Goal: Contribute content: Add original content to the website for others to see

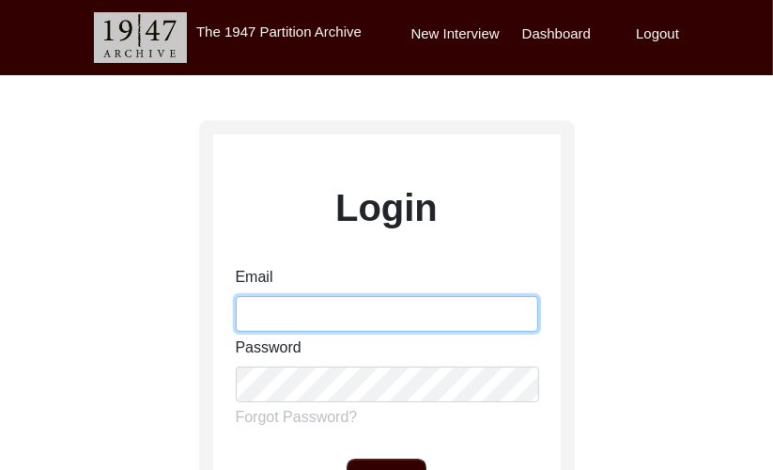
type input "[PERSON_NAME][EMAIL_ADDRESS][PERSON_NAME][DOMAIN_NAME]"
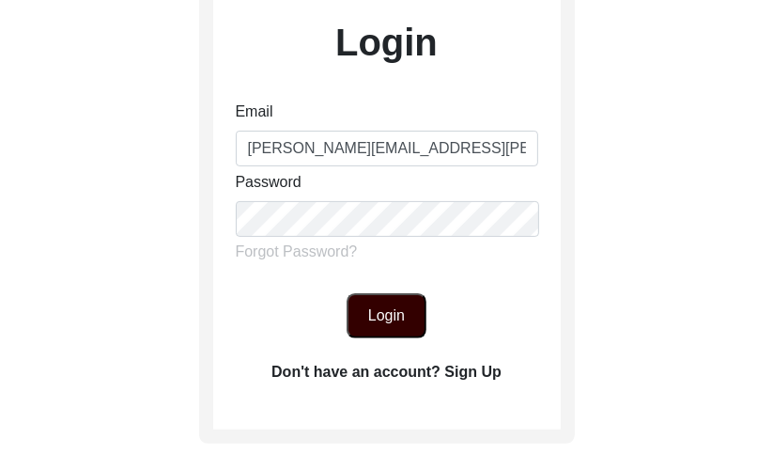
scroll to position [171, 0]
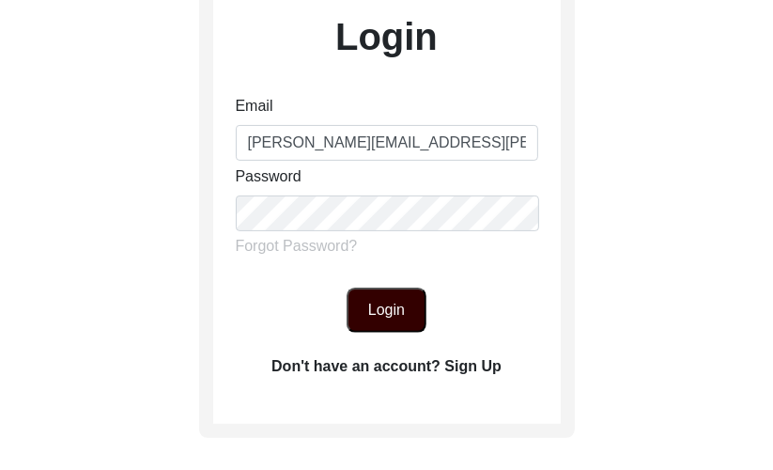
click at [386, 307] on button "Login" at bounding box center [387, 309] width 80 height 45
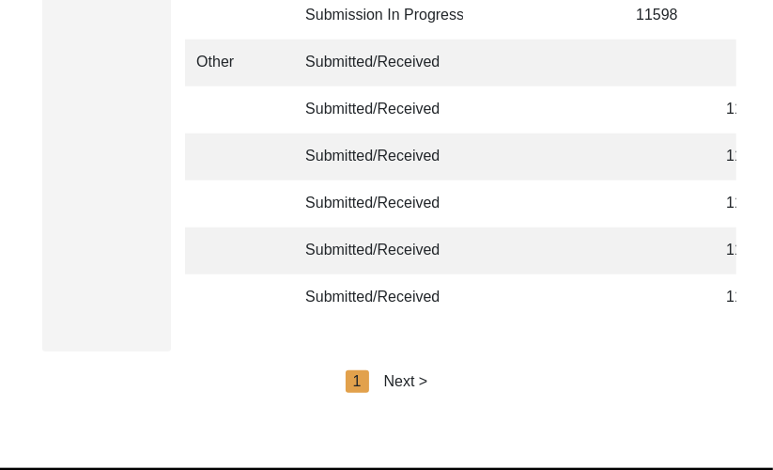
scroll to position [4811, 0]
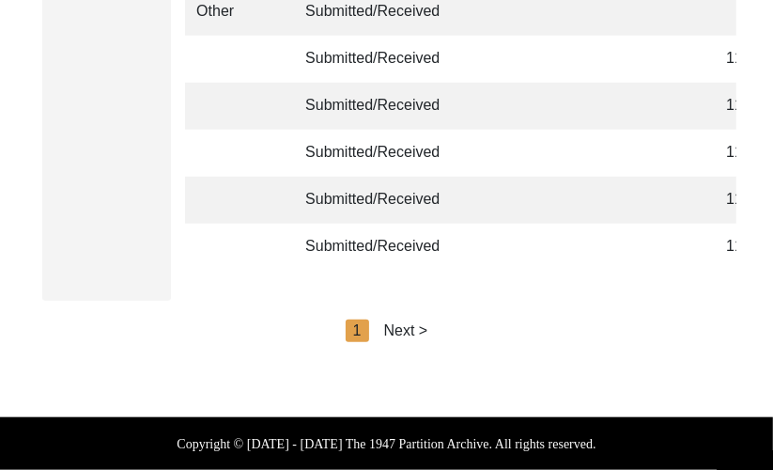
click at [406, 325] on div "Next >" at bounding box center [406, 330] width 44 height 23
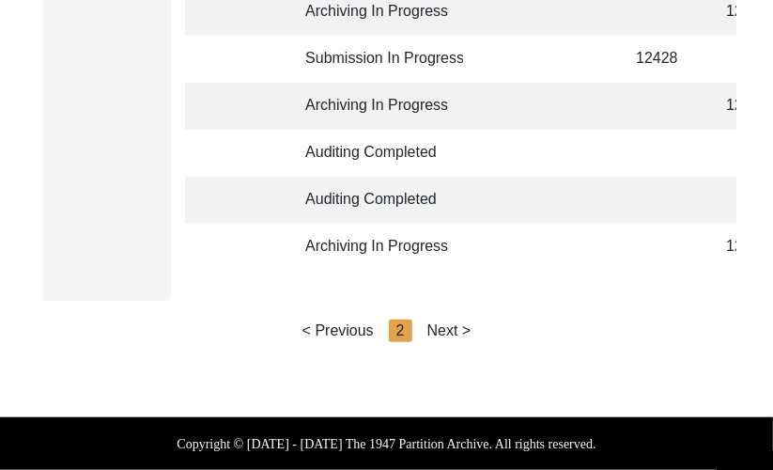
click at [444, 329] on div "Next >" at bounding box center [449, 330] width 44 height 23
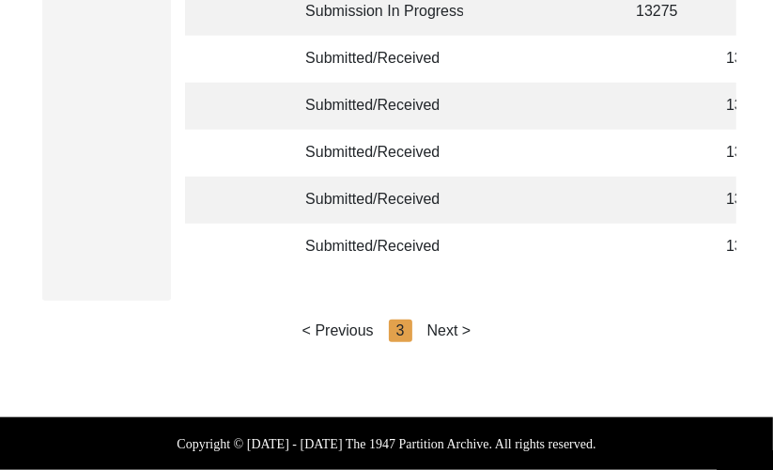
click at [462, 329] on div "Next >" at bounding box center [449, 330] width 44 height 23
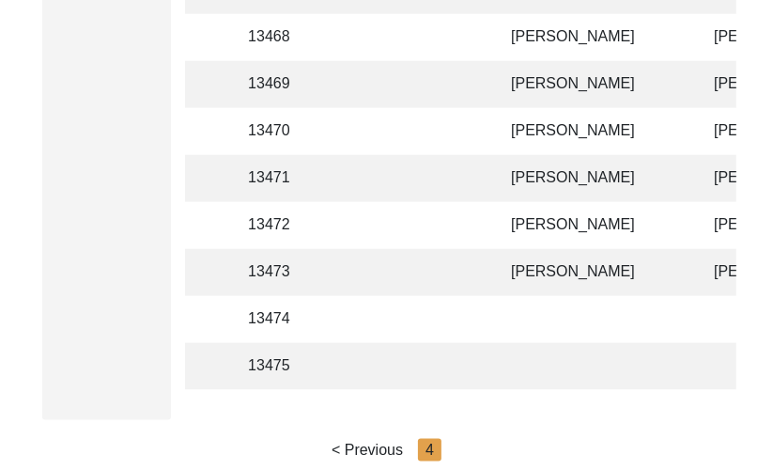
scroll to position [1129, 0]
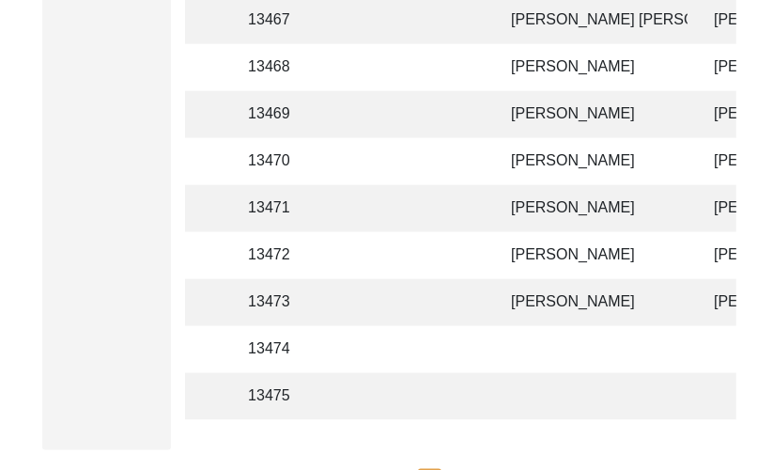
click at [533, 210] on td "[PERSON_NAME]" at bounding box center [594, 208] width 188 height 47
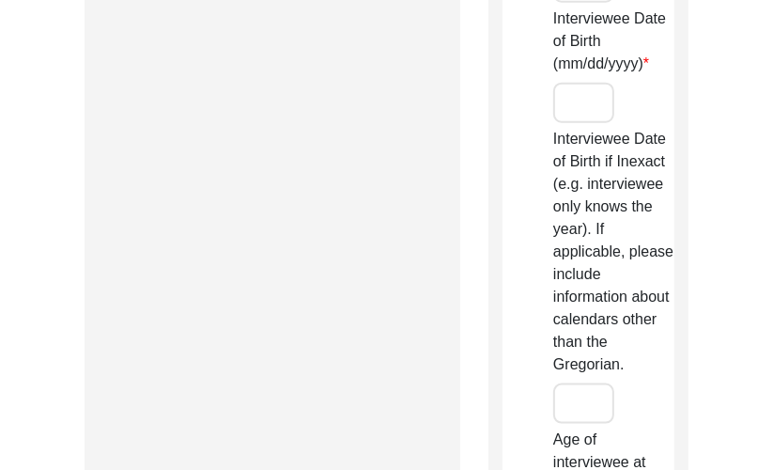
type input "[PERSON_NAME]"
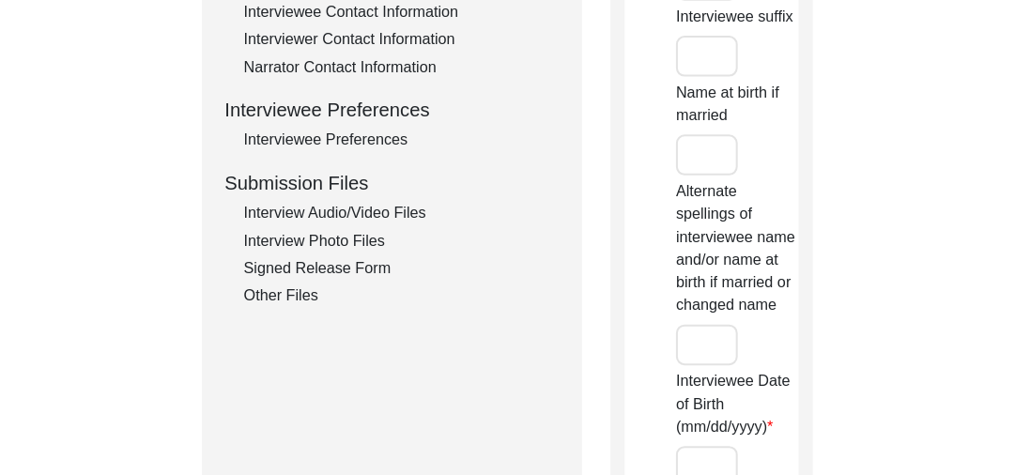
scroll to position [765, 0]
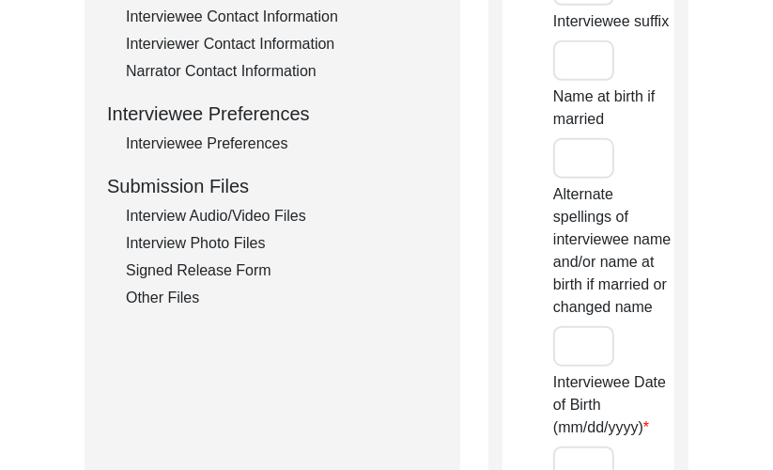
click at [247, 210] on div "Interview Audio/Video Files" at bounding box center [282, 216] width 312 height 23
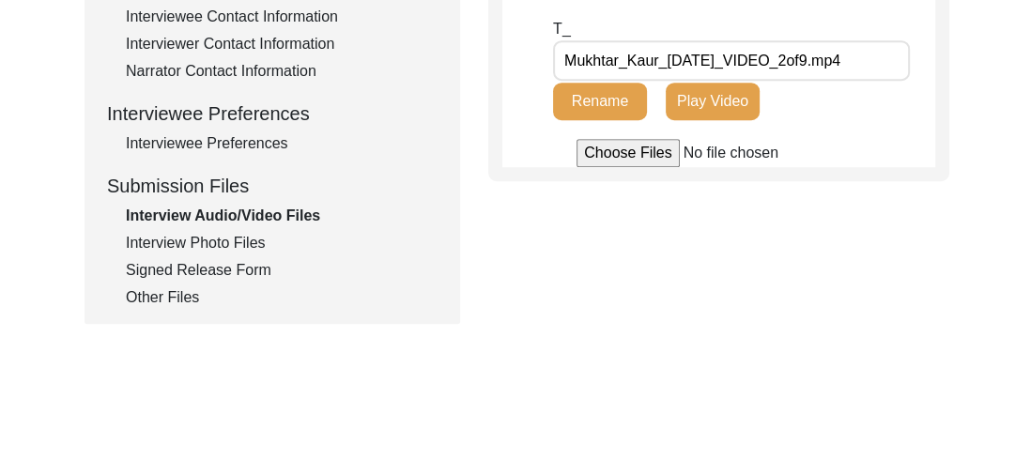
scroll to position [681, 0]
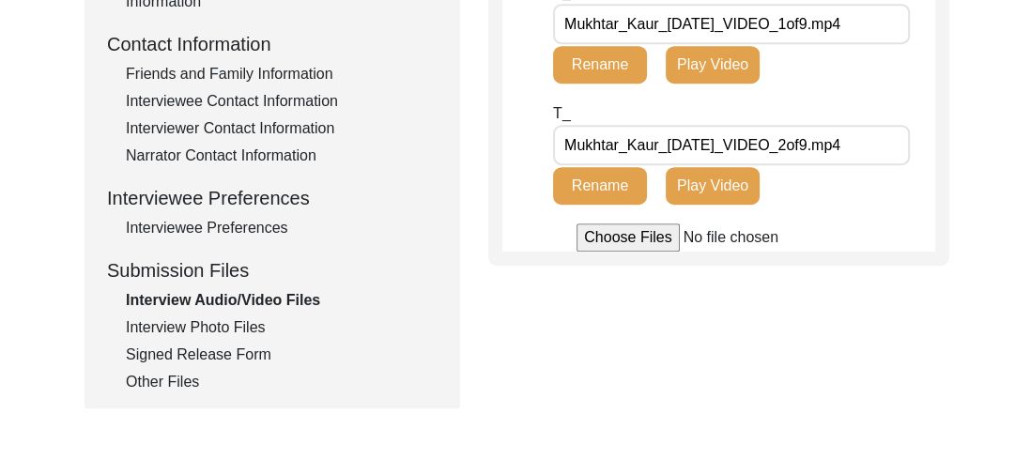
click at [627, 252] on input "file" at bounding box center [719, 238] width 285 height 28
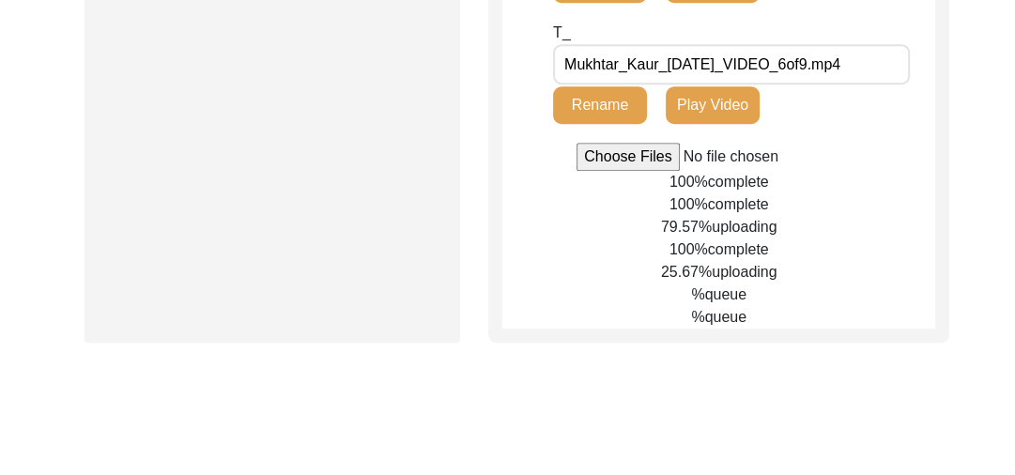
scroll to position [1128, 0]
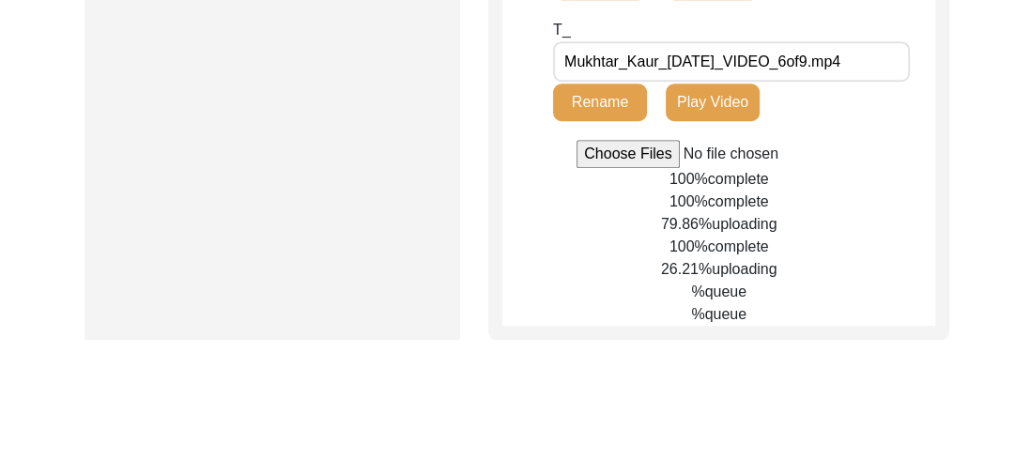
click at [620, 168] on input "file" at bounding box center [719, 154] width 285 height 28
type input "C:\fakepath\Mukhtar_Kaur_[DATE]_BROLL_1of9.mp4"
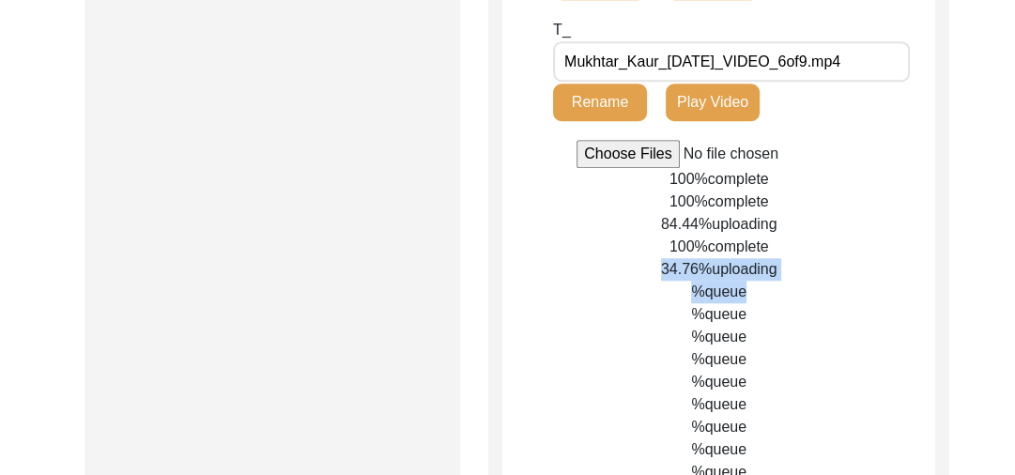
drag, startPoint x: 1014, startPoint y: 293, endPoint x: 1014, endPoint y: 343, distance: 49.8
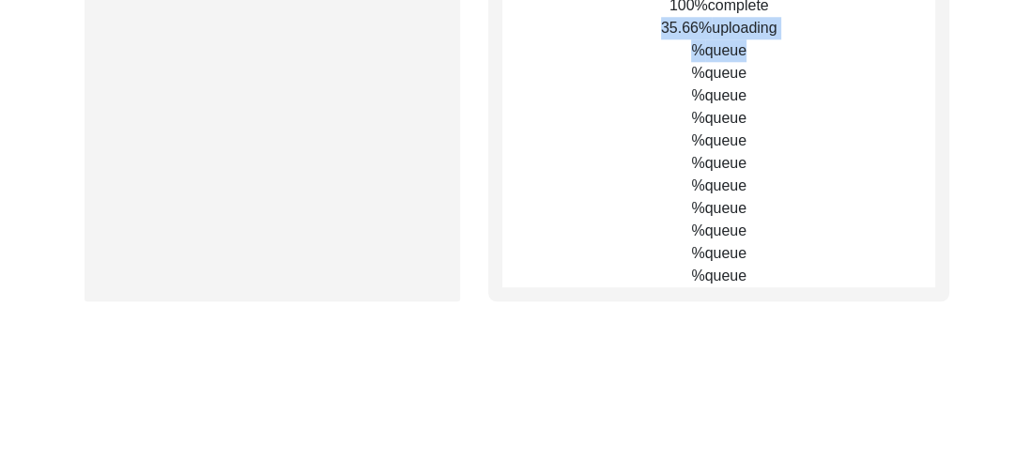
scroll to position [1365, 0]
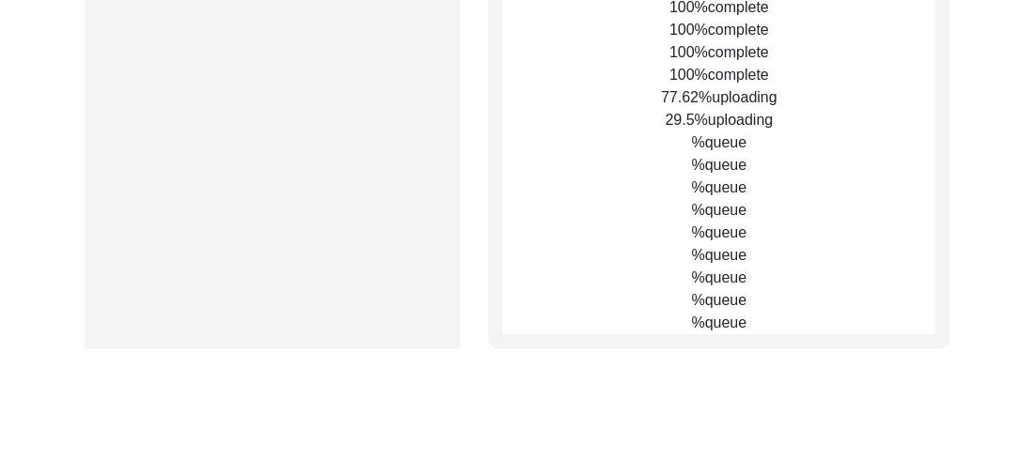
scroll to position [1568, 0]
